Goal: Task Accomplishment & Management: Manage account settings

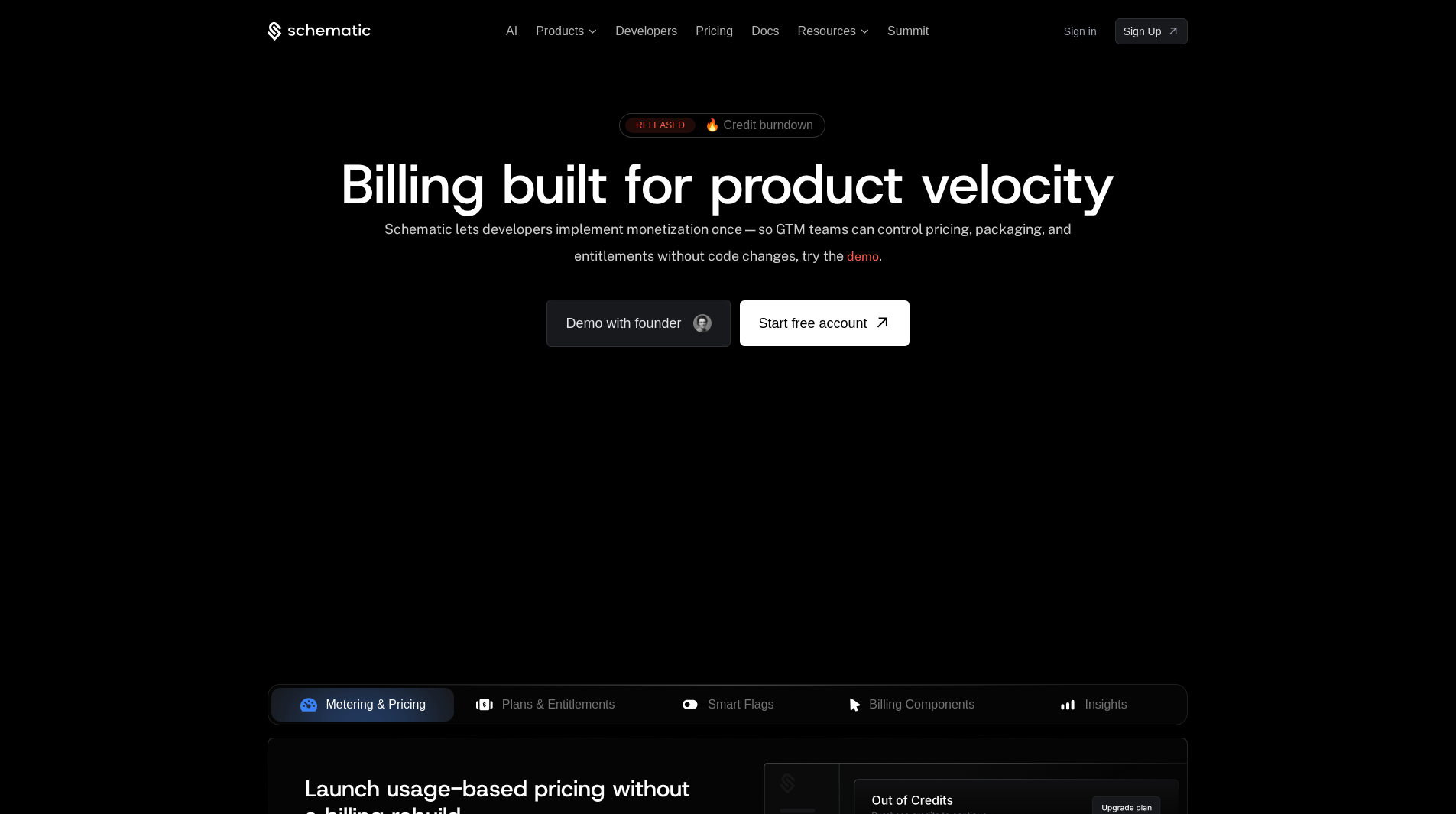
click at [1075, 31] on link "Sign in" at bounding box center [1080, 31] width 33 height 25
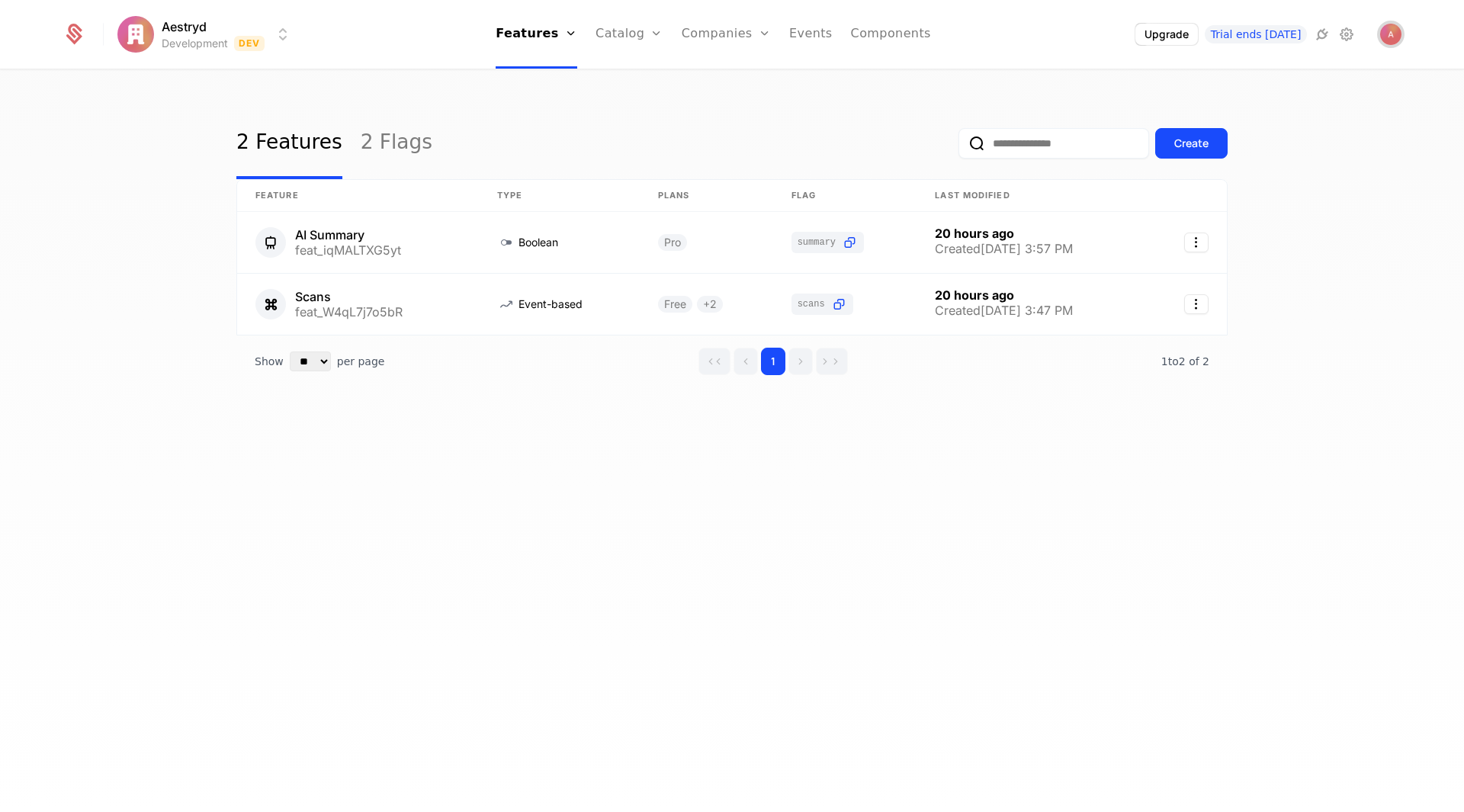
click at [1391, 35] on img "Open user button" at bounding box center [1390, 34] width 21 height 21
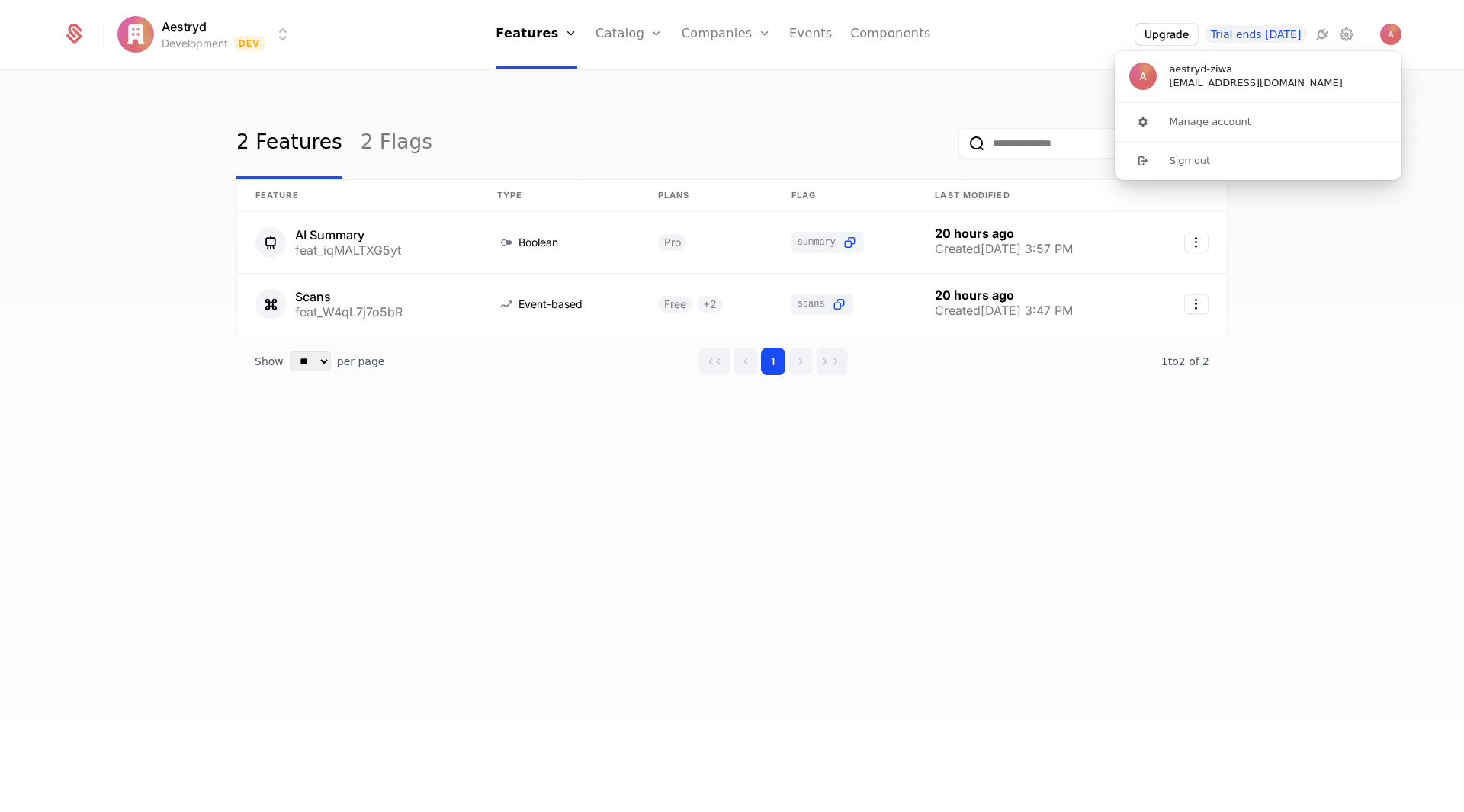
click at [896, 121] on div "2 Features 2 Flags Create" at bounding box center [732, 143] width 991 height 72
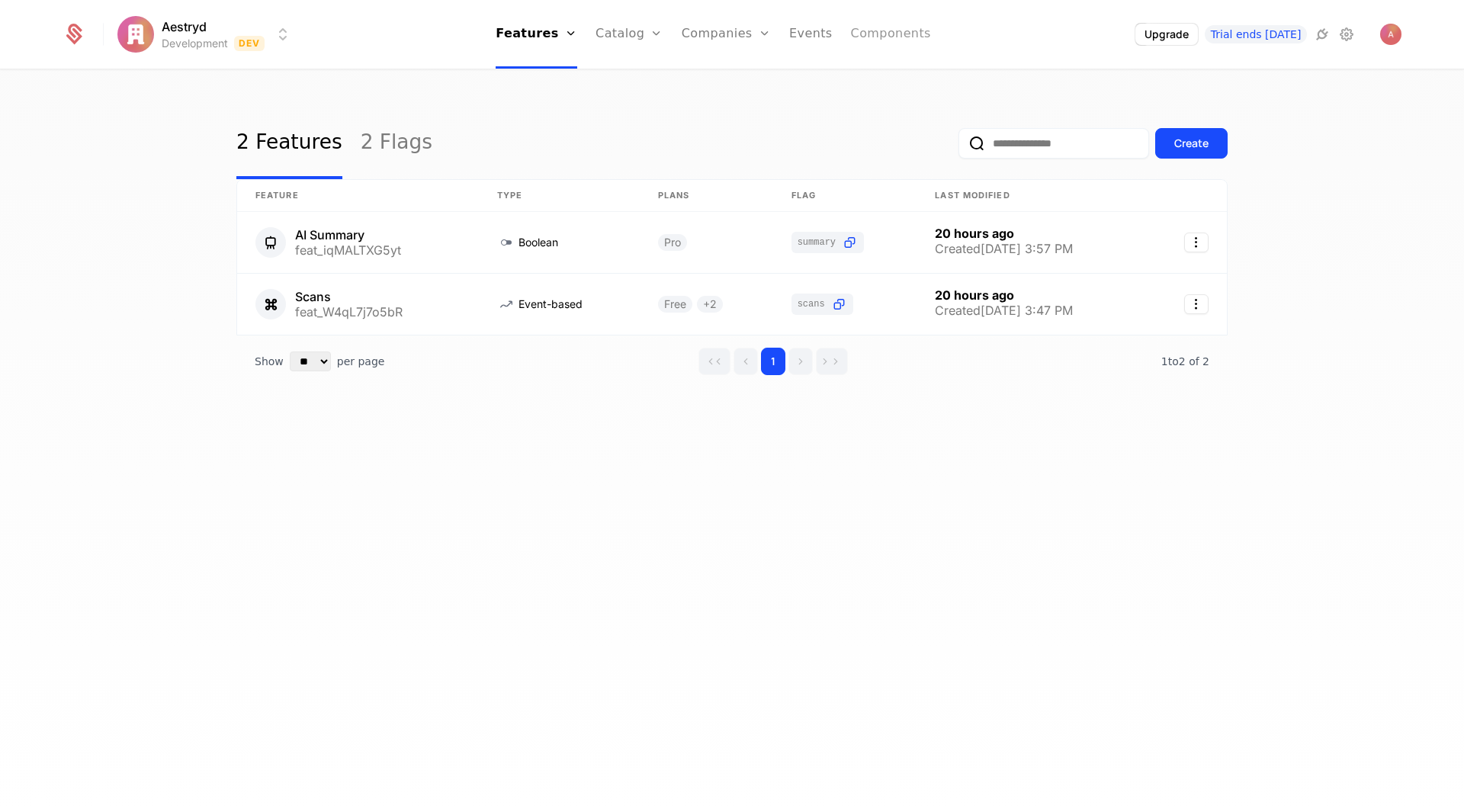
click at [905, 47] on link "Components" at bounding box center [891, 34] width 80 height 69
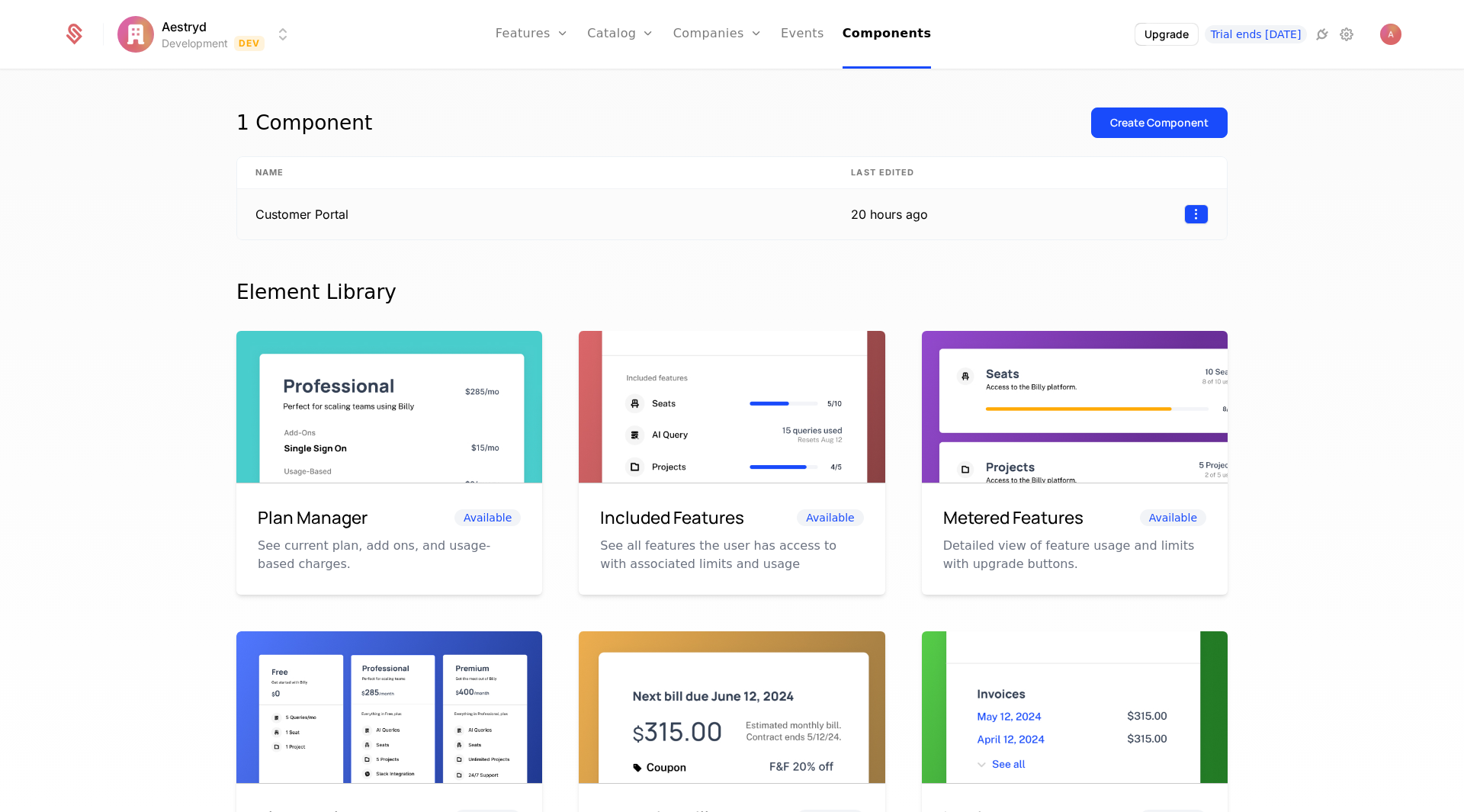
click at [1198, 220] on html "Aestryd Development Dev Features Features Flags Catalog Plans Add Ons Credits C…" at bounding box center [732, 406] width 1464 height 812
click at [978, 213] on html "Aestryd Development Dev Features Features Flags Catalog Plans Add Ons Credits C…" at bounding box center [732, 406] width 1464 height 812
click at [422, 214] on td "Customer Portal" at bounding box center [535, 214] width 596 height 50
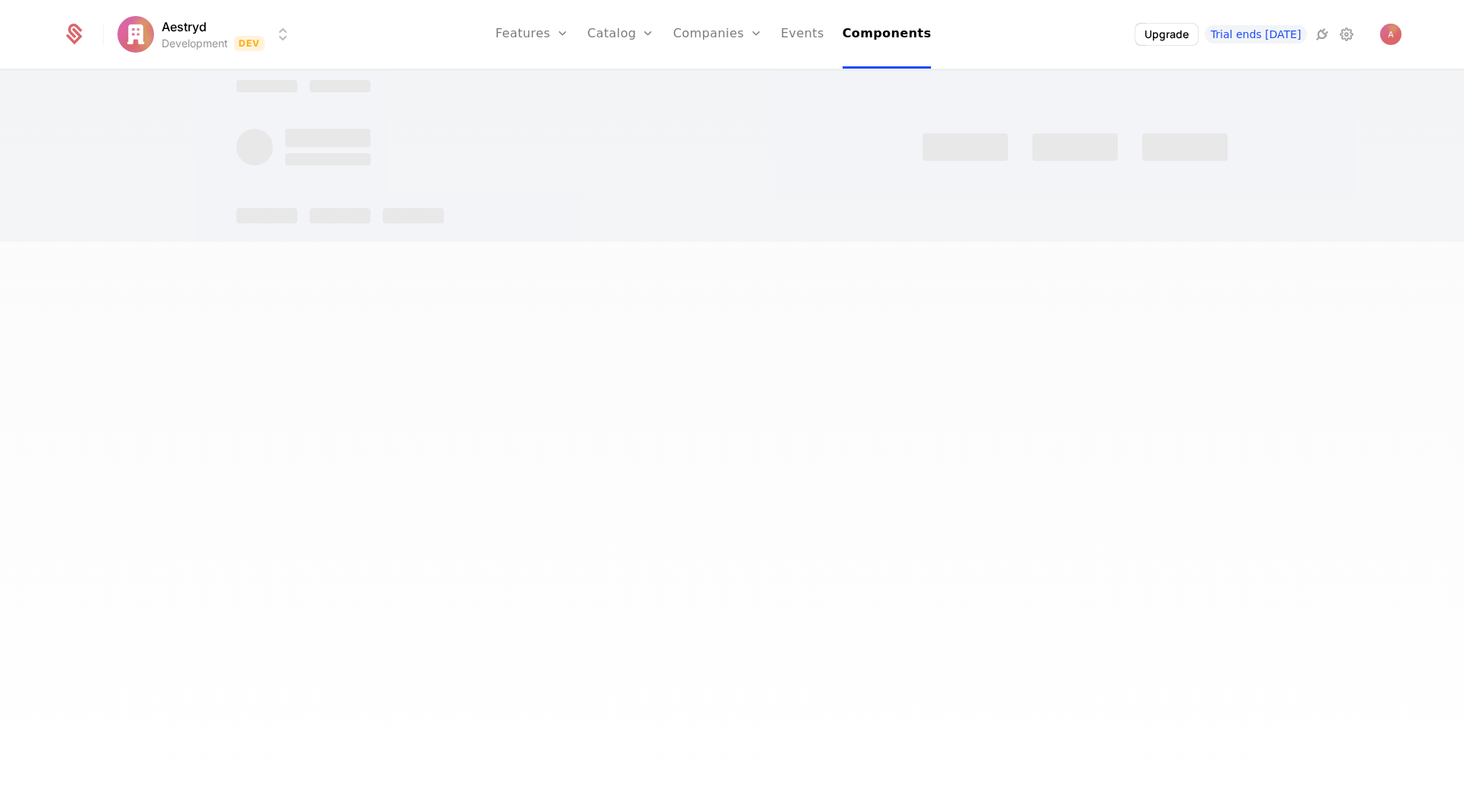
click at [422, 214] on div at bounding box center [414, 216] width 61 height 15
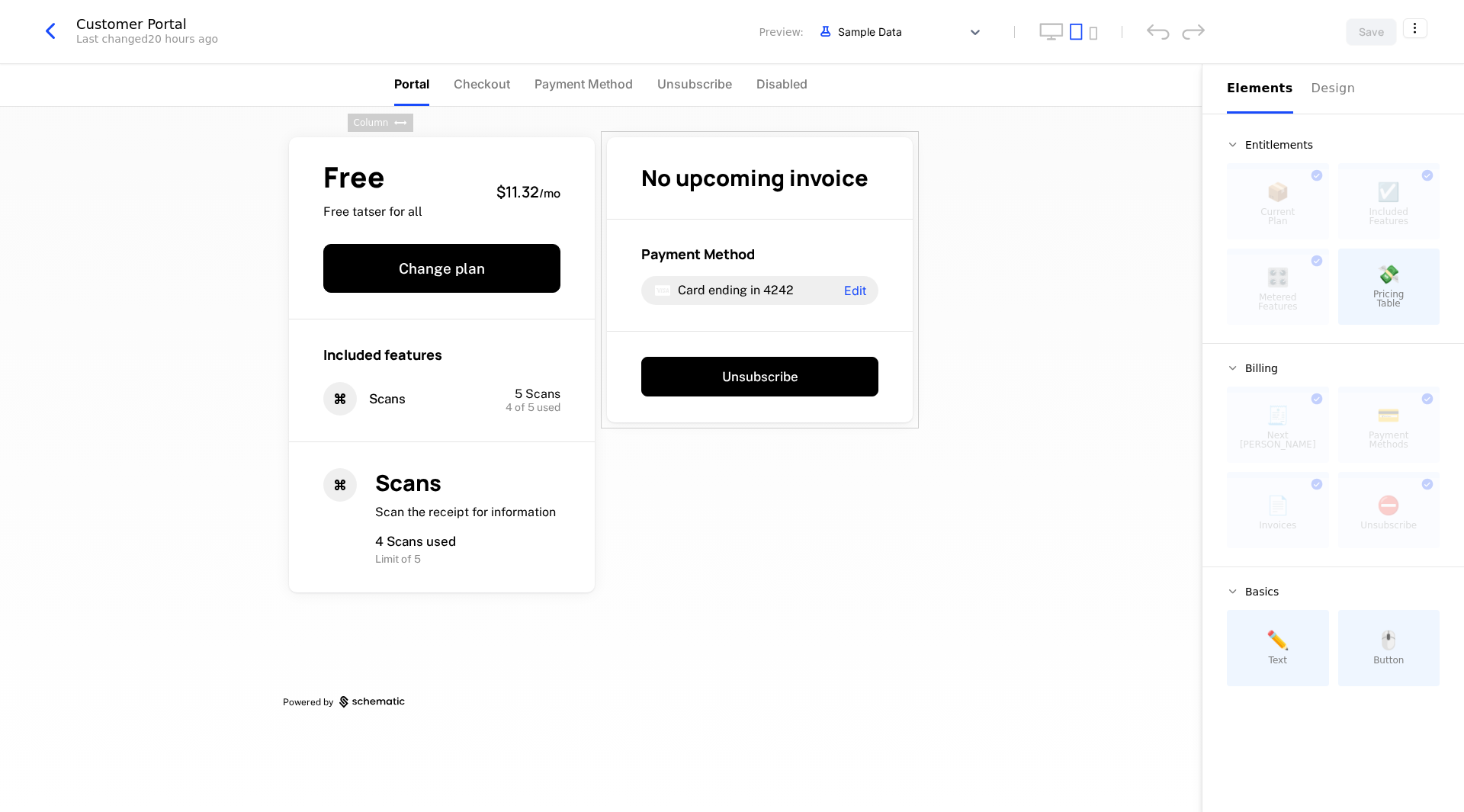
click at [1094, 140] on div "Free Free tatser for all $11.32 / mo Change plan Included features Scans 5 Scan…" at bounding box center [601, 459] width 1202 height 705
click at [1147, 150] on div "Free Free tatser for all $11.32 / mo Change plan Included features Scans 5 Scan…" at bounding box center [601, 459] width 1202 height 705
click at [1415, 20] on html "Aestryd Development Dev Features Features Flags Catalog Plans Add Ons Credits C…" at bounding box center [732, 406] width 1464 height 812
drag, startPoint x: 1288, startPoint y: 125, endPoint x: 1332, endPoint y: 123, distance: 44.0
click at [1332, 123] on span "cmpn_YvAebD7Ma7M" at bounding box center [1332, 124] width 87 height 9
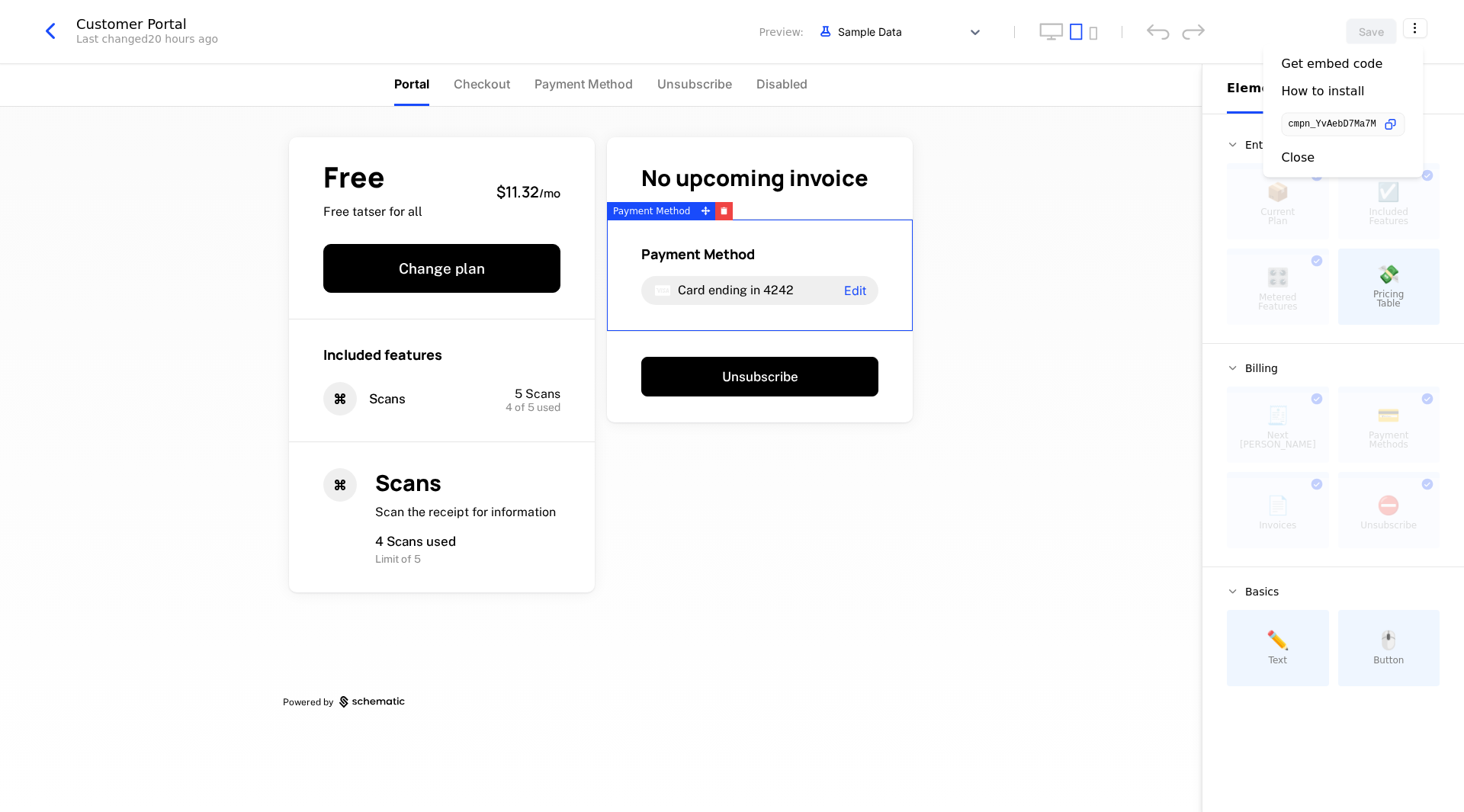
click at [1038, 163] on html "Aestryd Development Dev Features Features Flags Catalog Plans Add Ons Credits C…" at bounding box center [732, 406] width 1464 height 812
click at [58, 31] on icon "button" at bounding box center [50, 31] width 27 height 27
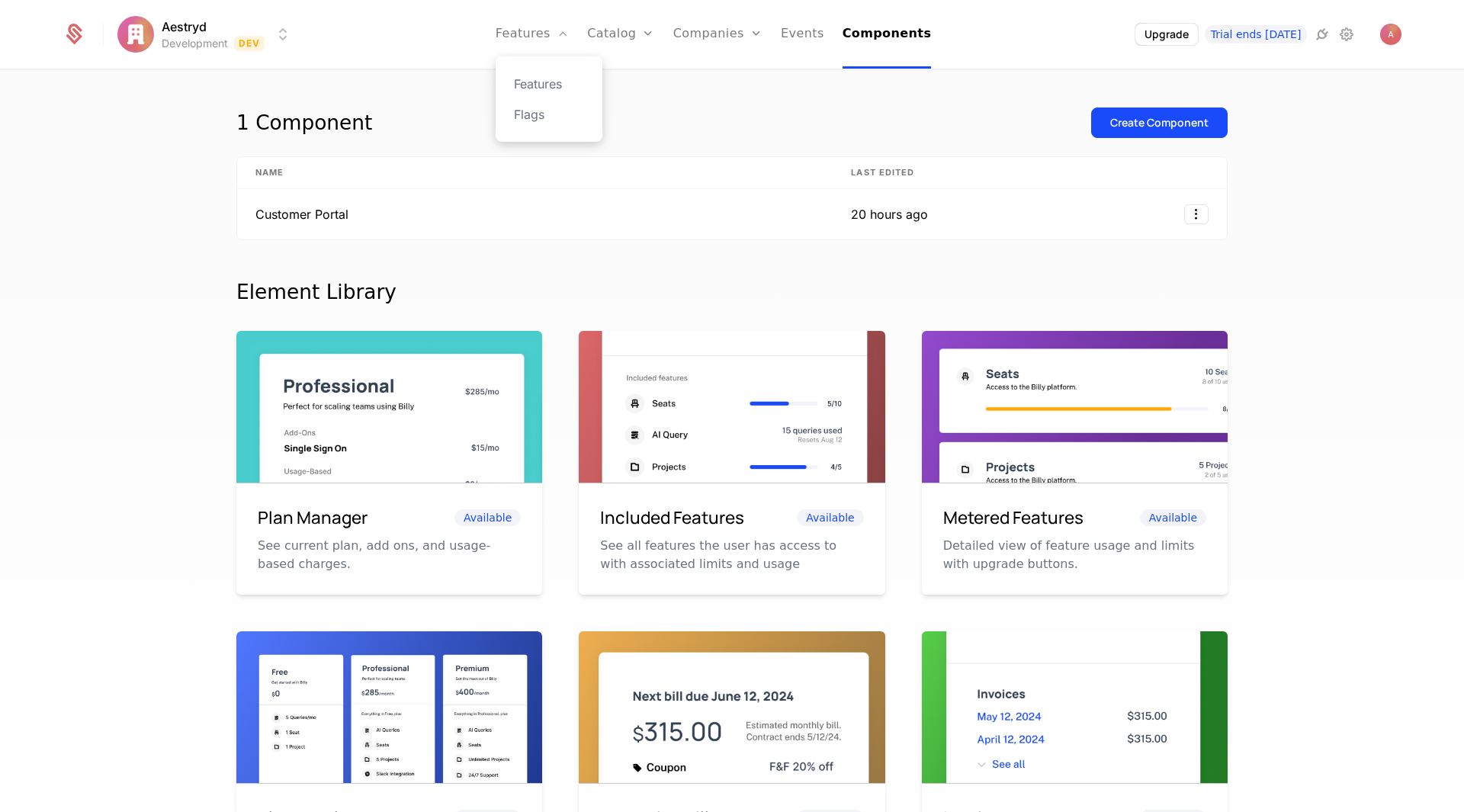
click at [562, 71] on div "Features Flags" at bounding box center [549, 99] width 107 height 86
click at [560, 77] on link "Features" at bounding box center [548, 84] width 70 height 19
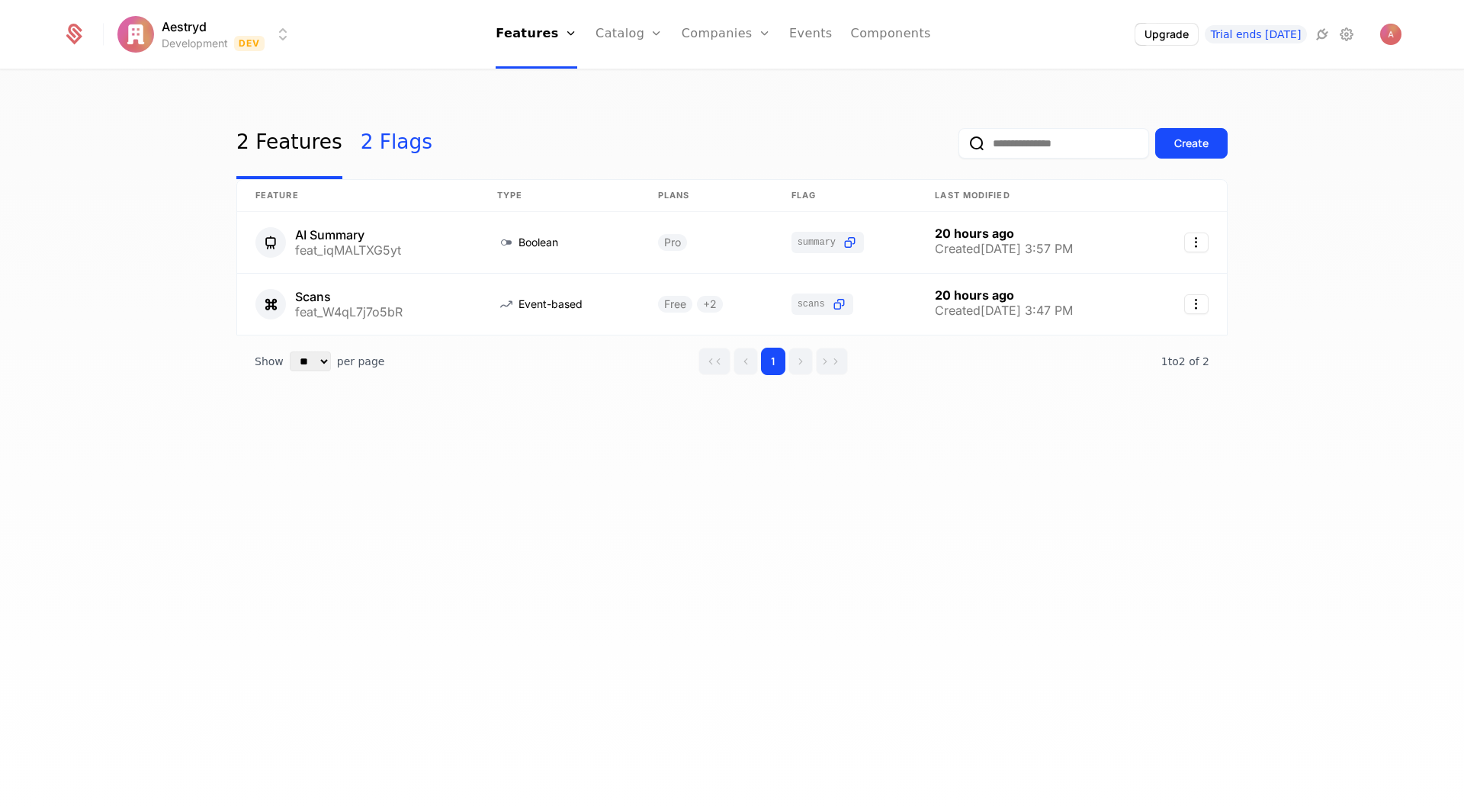
click at [394, 154] on link "2 Flags" at bounding box center [396, 143] width 72 height 72
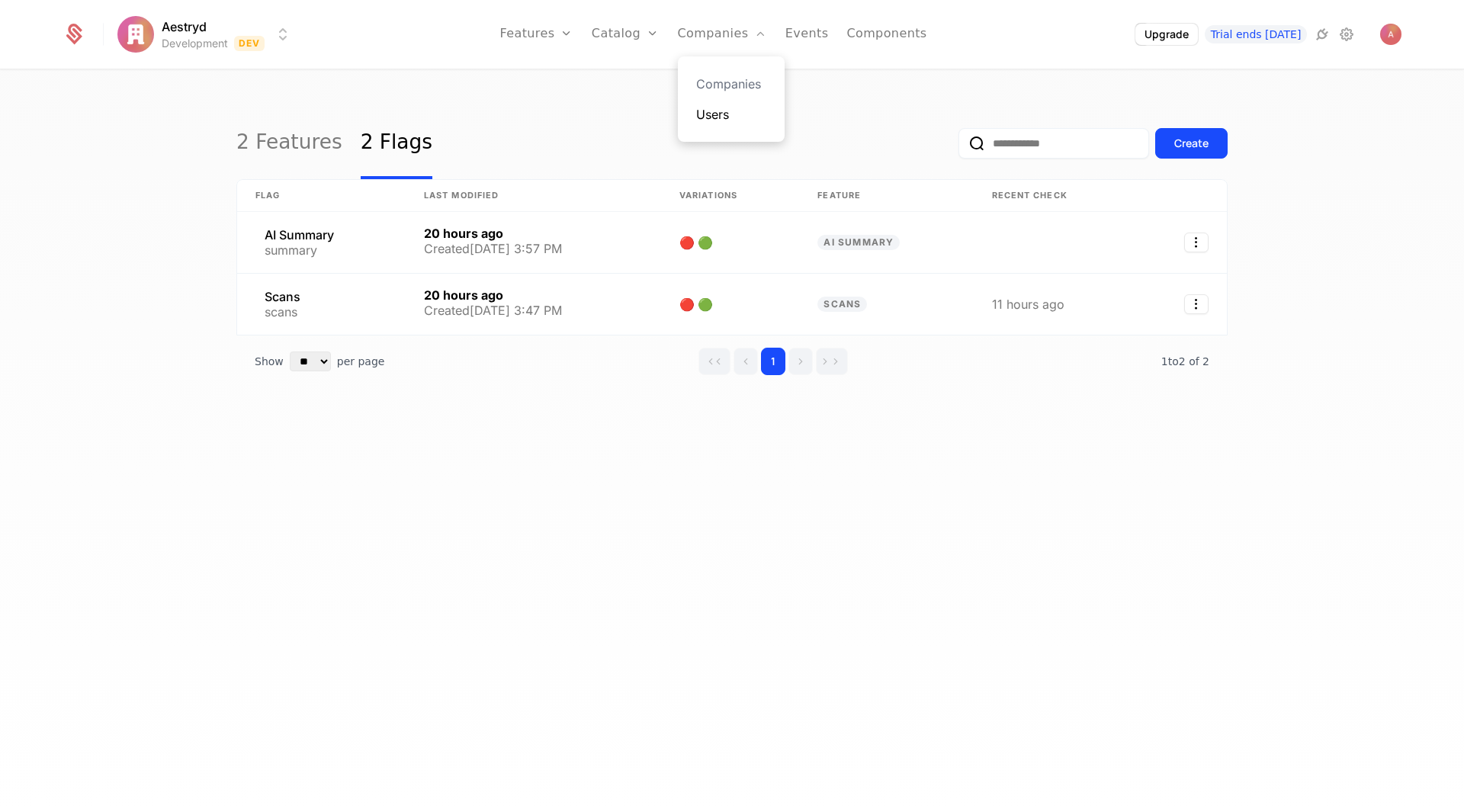
click at [726, 120] on link "Users" at bounding box center [731, 114] width 70 height 19
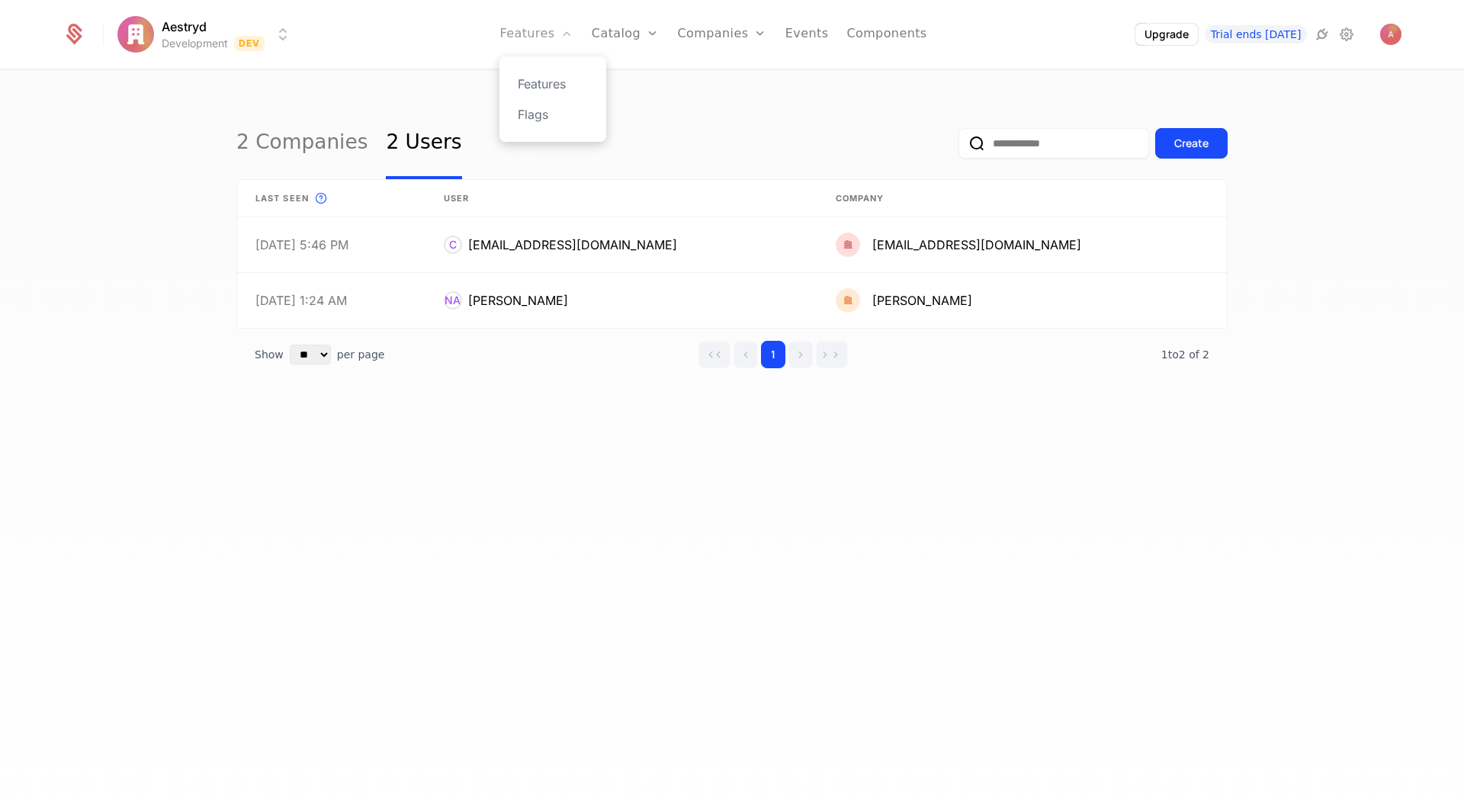
click at [571, 48] on link "Features" at bounding box center [536, 34] width 73 height 69
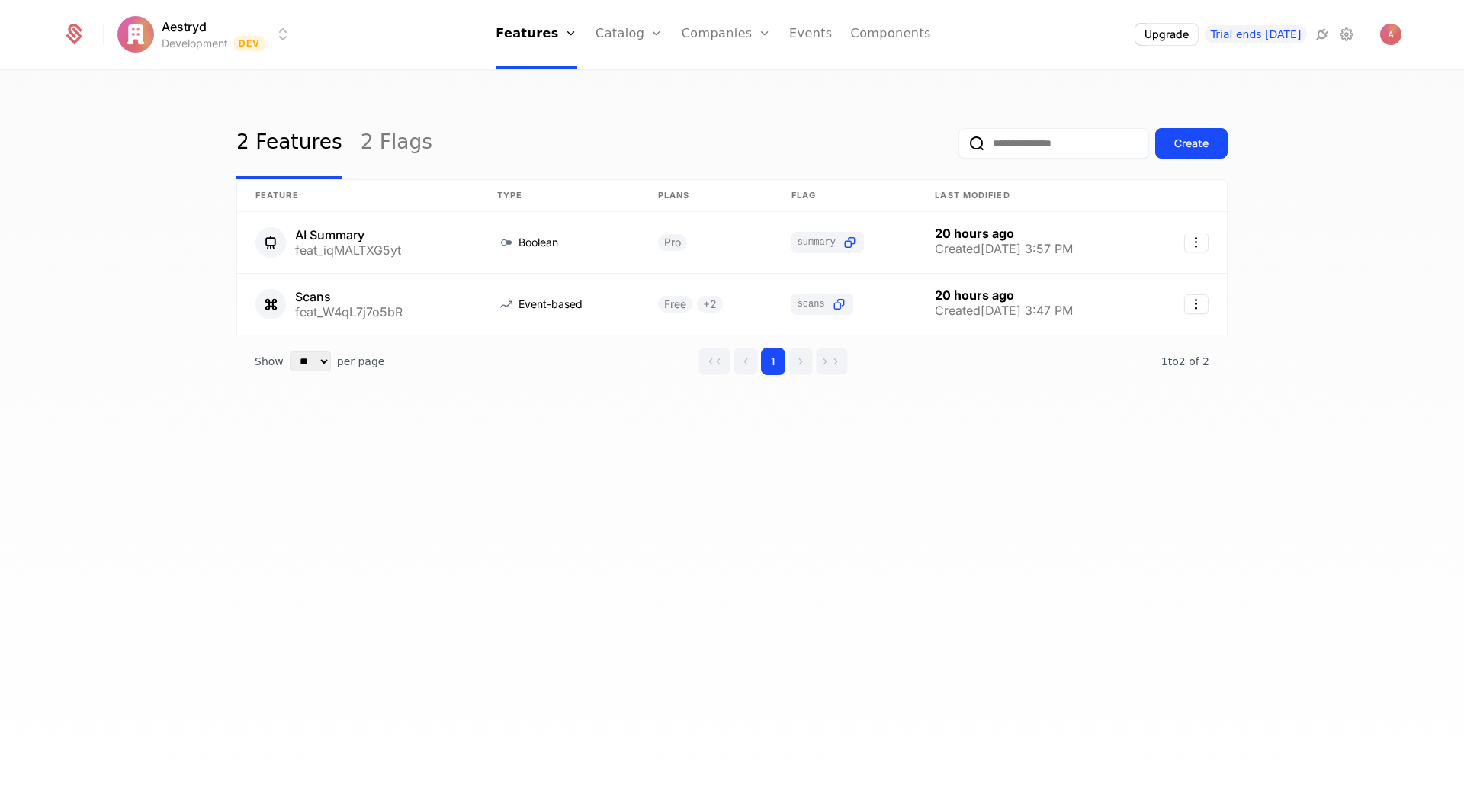
click at [291, 39] on html "Aestryd Development Dev Features Features Flags Catalog Plans Add Ons Credits C…" at bounding box center [732, 406] width 1464 height 812
drag, startPoint x: 1255, startPoint y: 34, endPoint x: 1237, endPoint y: 33, distance: 18.0
click at [1255, 34] on html "Aestryd Development Dev Features Features Flags Catalog Plans Add Ons Credits C…" at bounding box center [732, 406] width 1464 height 812
click at [1263, 34] on span "Trial ends today" at bounding box center [1255, 35] width 103 height 19
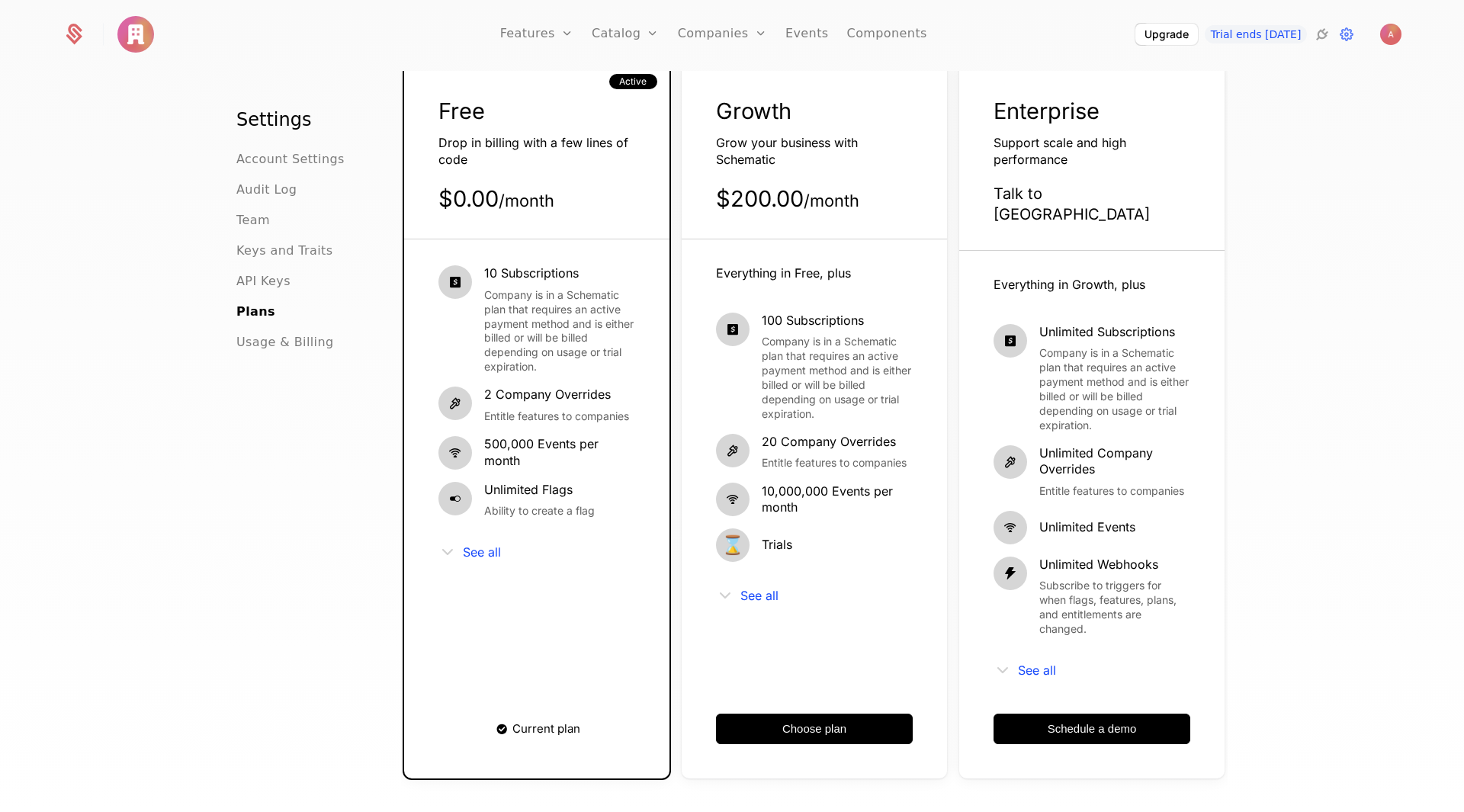
scroll to position [76, 0]
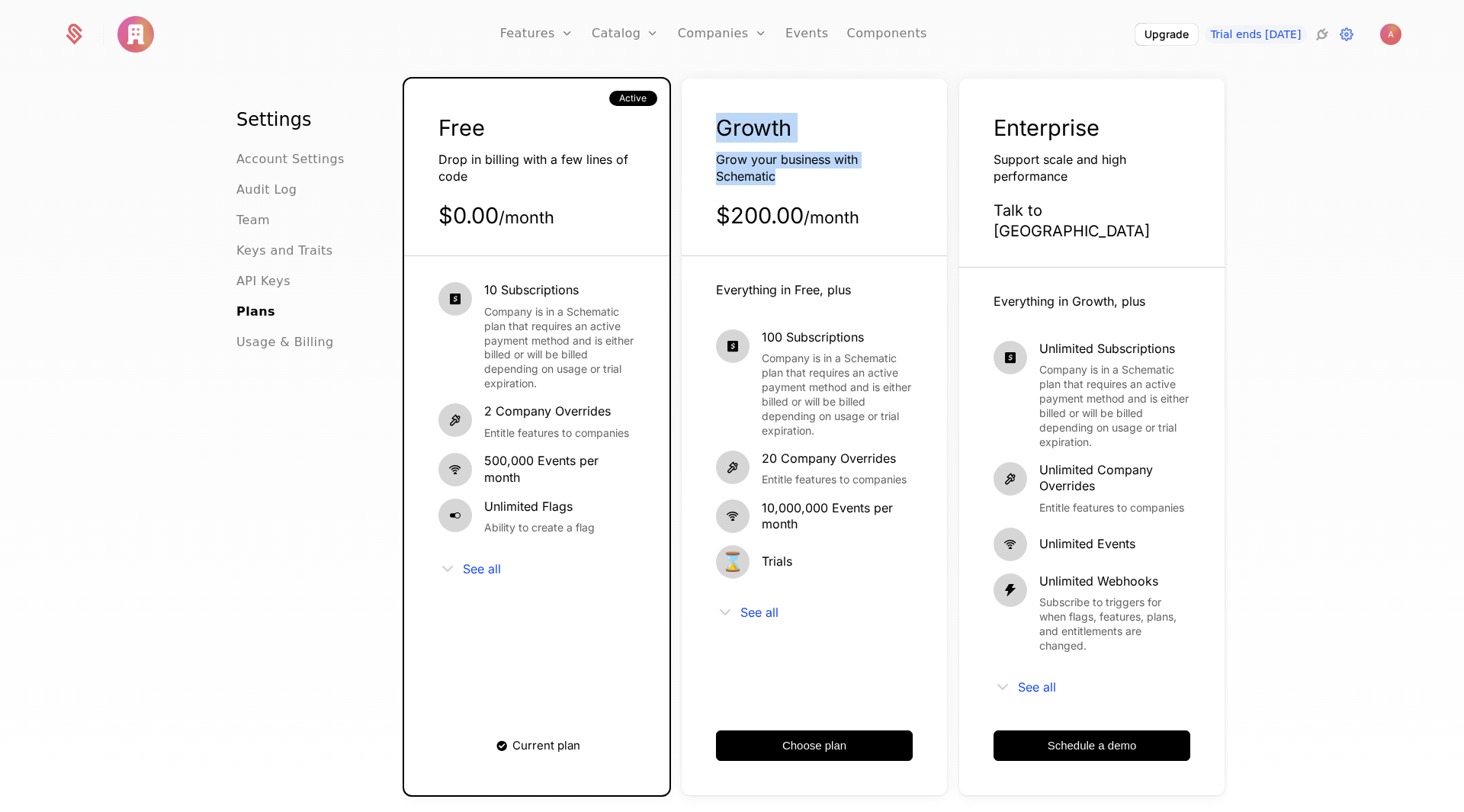
drag, startPoint x: 713, startPoint y: 125, endPoint x: 785, endPoint y: 175, distance: 87.7
click at [785, 175] on div "Growth Grow your business with Schematic $200.00 / month" at bounding box center [814, 184] width 265 height 143
drag, startPoint x: 756, startPoint y: 337, endPoint x: 860, endPoint y: 335, distance: 104.0
click at [860, 335] on span "100 Subscriptions" at bounding box center [838, 338] width 151 height 17
click at [781, 347] on div "100 Subscriptions Company is in a Schematic plan that requires an active paymen…" at bounding box center [838, 384] width 151 height 109
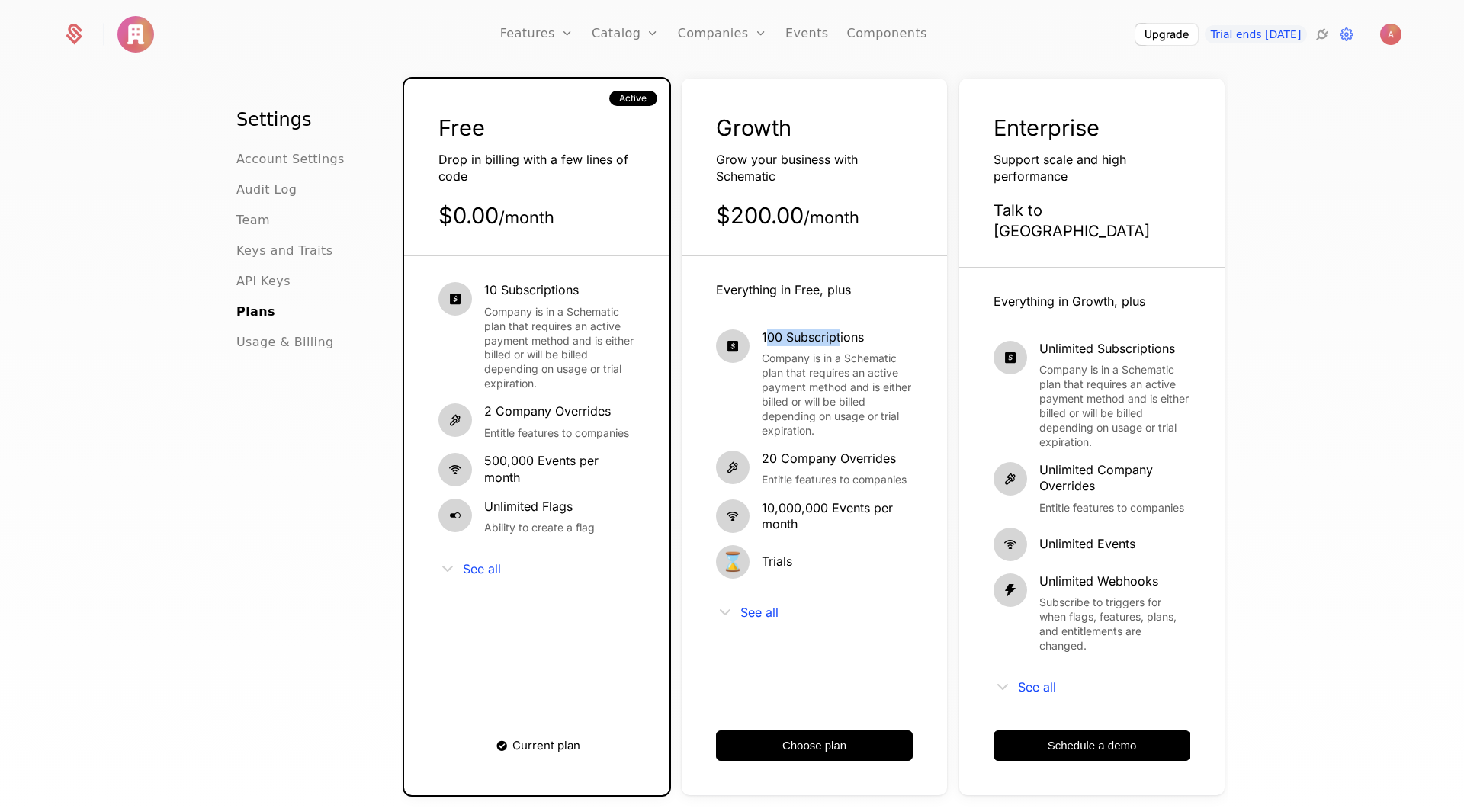
drag, startPoint x: 760, startPoint y: 337, endPoint x: 835, endPoint y: 337, distance: 75.0
click at [835, 337] on span "100 Subscriptions" at bounding box center [838, 338] width 151 height 17
